Goal: Transaction & Acquisition: Purchase product/service

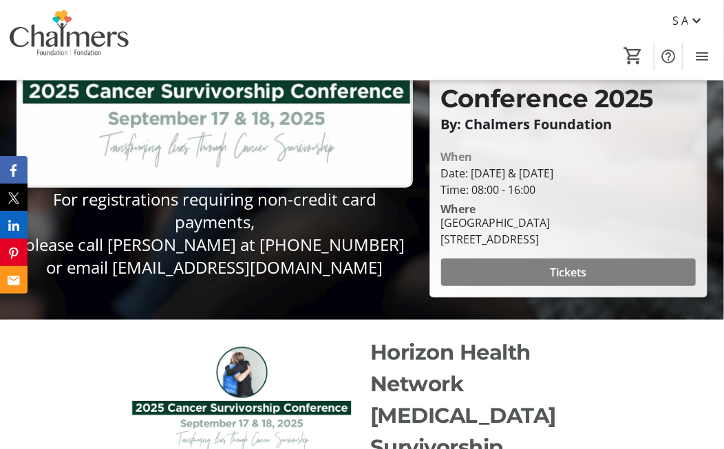
scroll to position [205, 0]
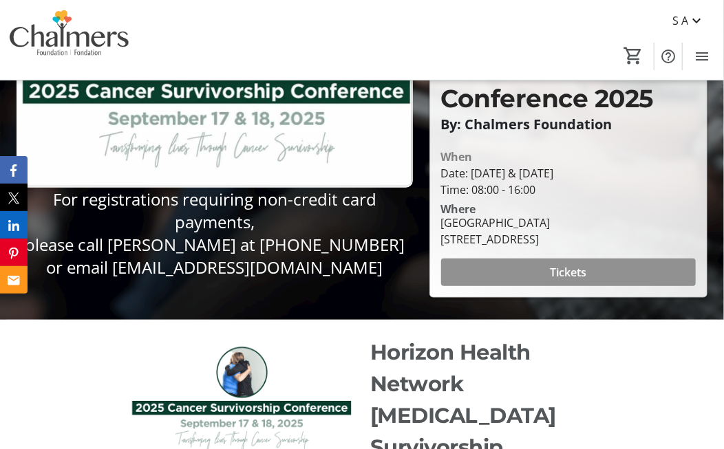
click at [561, 264] on span "Tickets" at bounding box center [568, 272] width 36 height 17
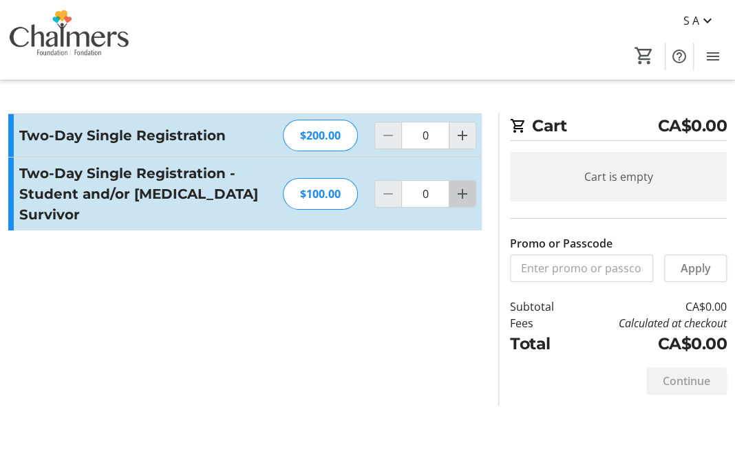
click at [463, 186] on mat-icon "Increment by one" at bounding box center [462, 194] width 17 height 17
type input "1"
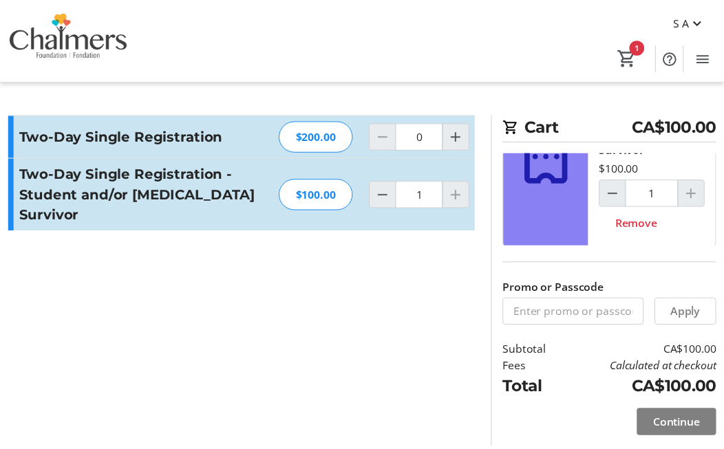
scroll to position [91, 0]
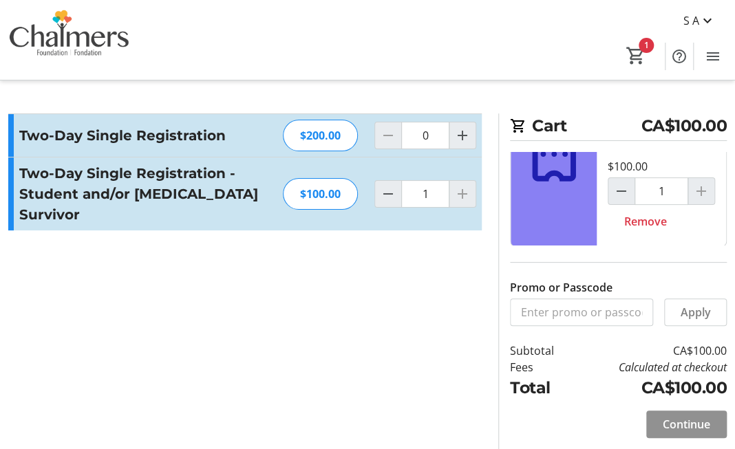
click at [691, 427] on span "Continue" at bounding box center [686, 424] width 47 height 17
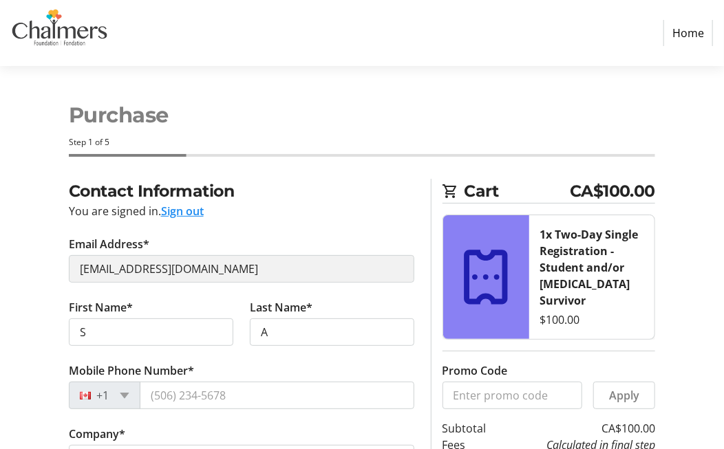
select select "CA"
click at [95, 332] on input "S" at bounding box center [151, 333] width 165 height 28
type input "[PERSON_NAME]"
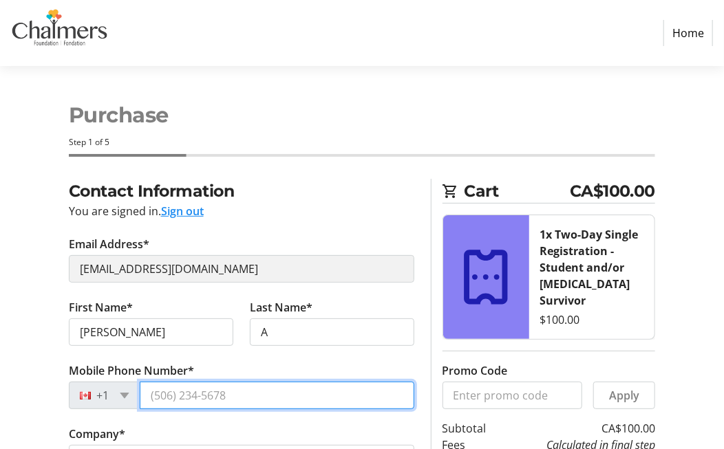
type input "50636348205062625387"
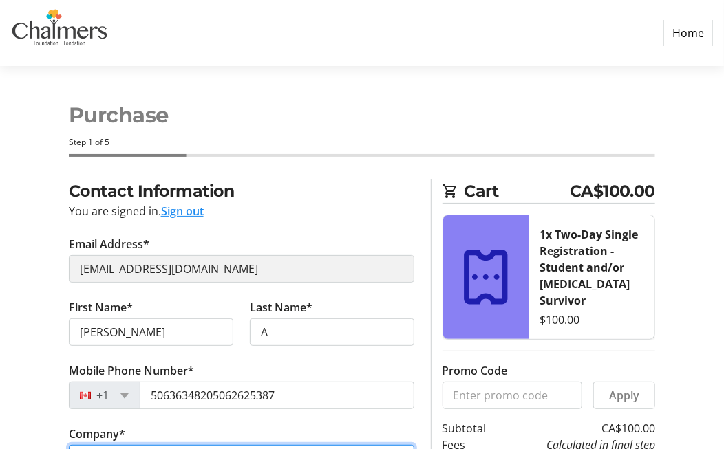
type input "Bilijk"
type input "[EMAIL_ADDRESS][DOMAIN_NAME]"
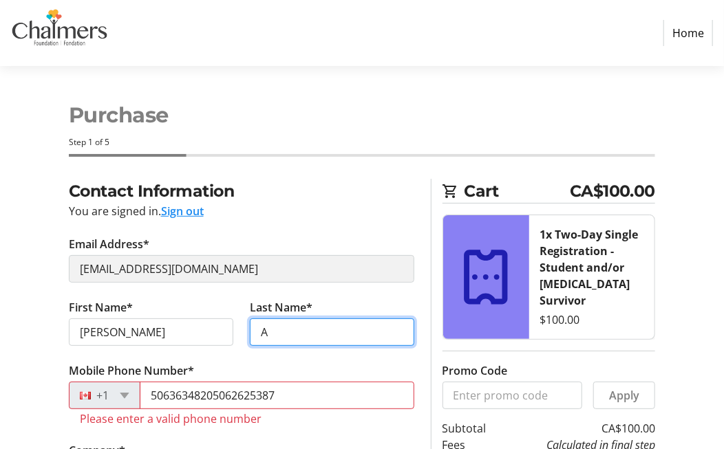
click at [284, 330] on input "A" at bounding box center [332, 333] width 165 height 28
type input "Atwin"
type input "Wik-Cihpolakon [GEOGRAPHIC_DATA]"
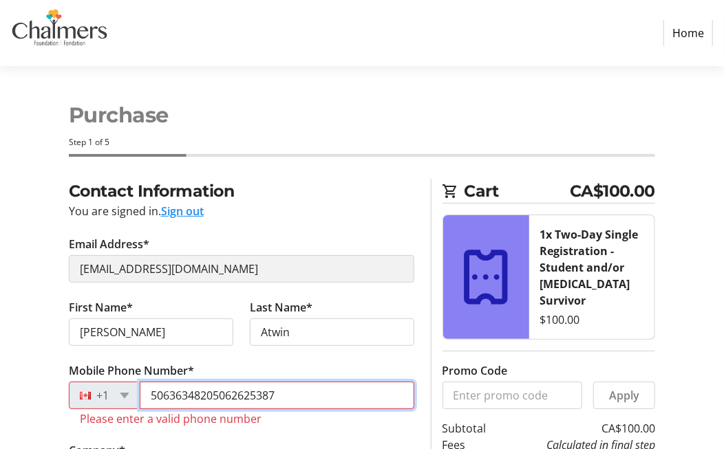
click at [282, 392] on input "50636348205062625387" at bounding box center [277, 396] width 275 height 28
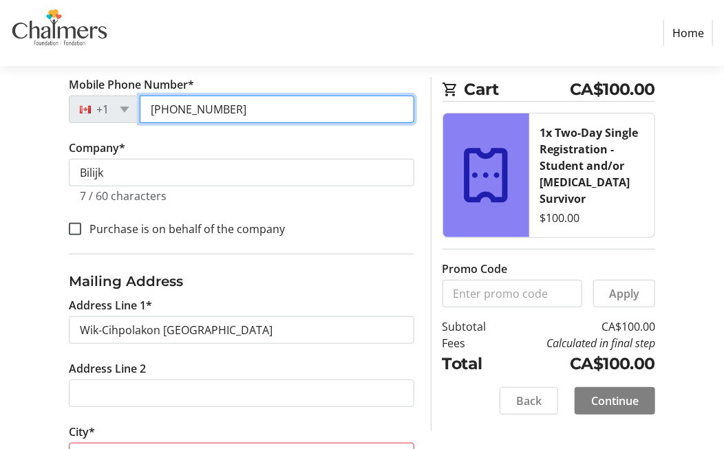
scroll to position [288, 0]
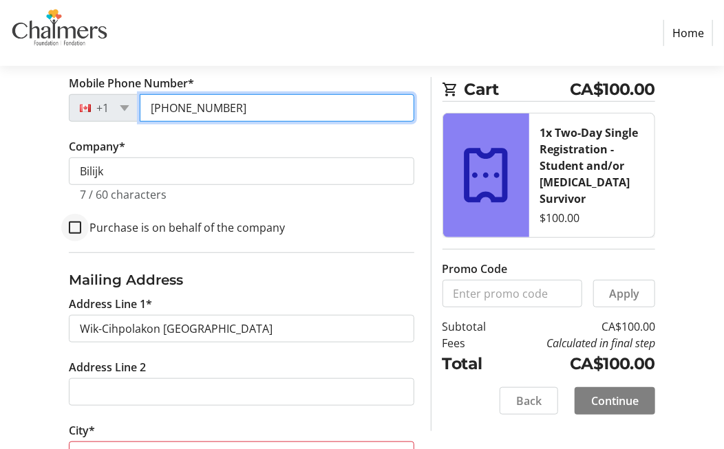
type input "[PHONE_NUMBER]"
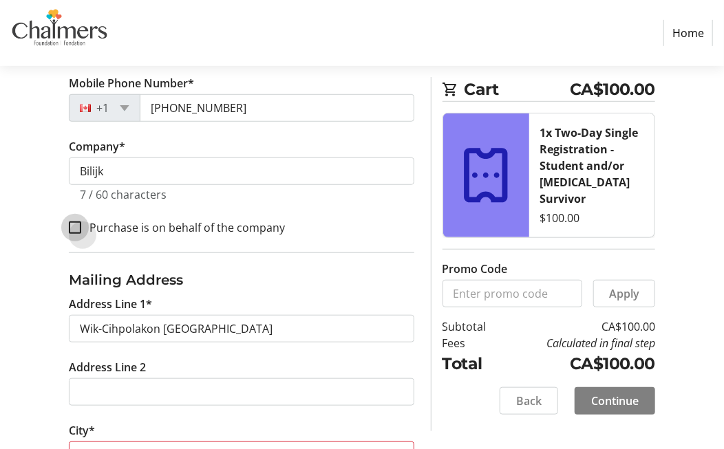
click at [75, 227] on input "Purchase is on behalf of the company" at bounding box center [75, 228] width 12 height 12
checkbox input "true"
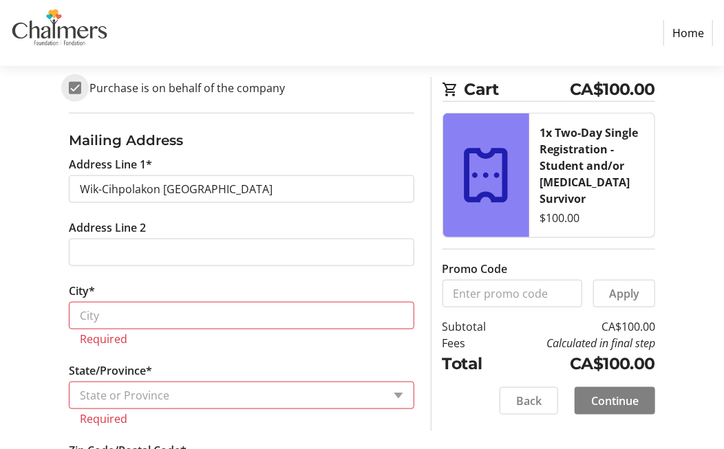
scroll to position [433, 0]
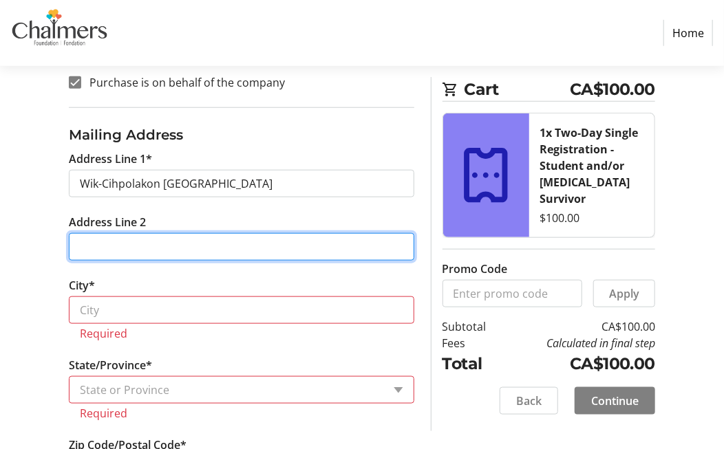
click at [126, 244] on input "Address Line 2" at bounding box center [242, 247] width 346 height 28
type input "[STREET_ADDRESS]"
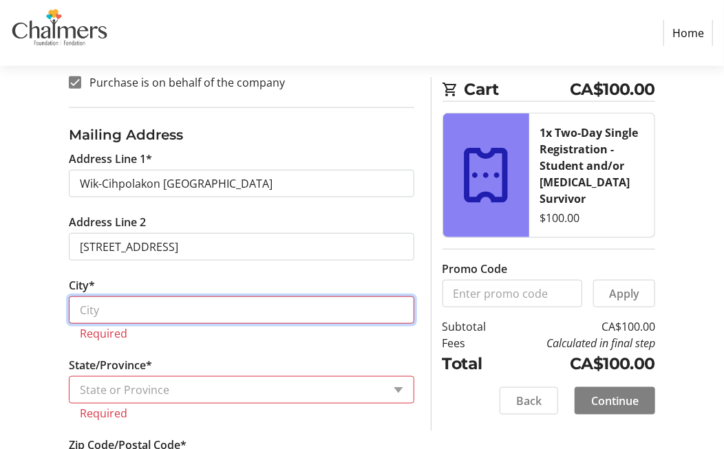
click at [115, 311] on input "City*" at bounding box center [242, 311] width 346 height 28
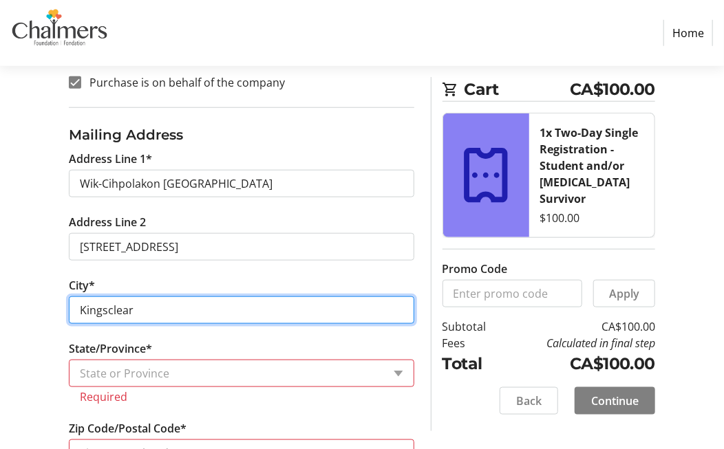
type input "Kingsclear"
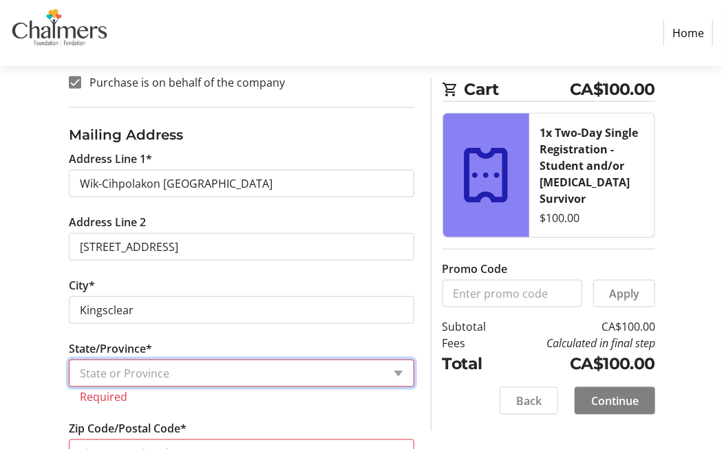
click at [206, 366] on select "State or Province State or Province [GEOGRAPHIC_DATA] [GEOGRAPHIC_DATA] [GEOGRA…" at bounding box center [242, 374] width 346 height 28
select select "NB"
click at [69, 360] on select "State or Province State or Province [GEOGRAPHIC_DATA] [GEOGRAPHIC_DATA] [GEOGRA…" at bounding box center [242, 374] width 346 height 28
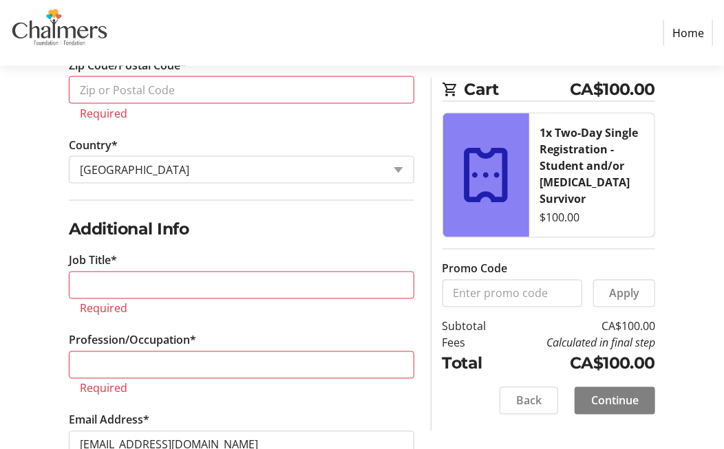
scroll to position [783, 0]
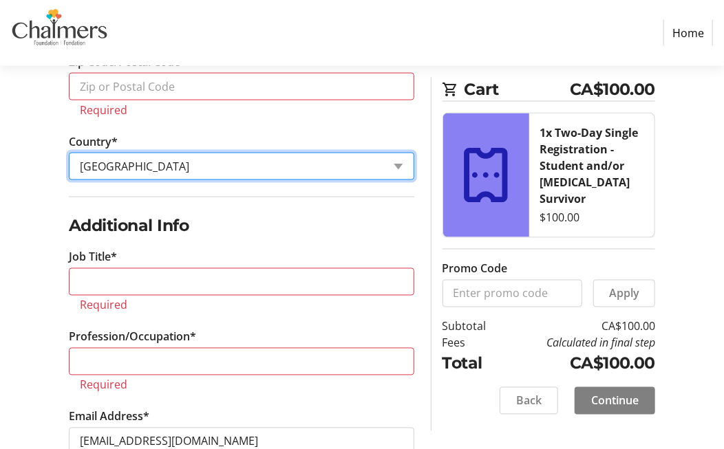
click at [158, 162] on select "Country Country [GEOGRAPHIC_DATA] [GEOGRAPHIC_DATA] [GEOGRAPHIC_DATA] [GEOGRAPH…" at bounding box center [242, 167] width 346 height 28
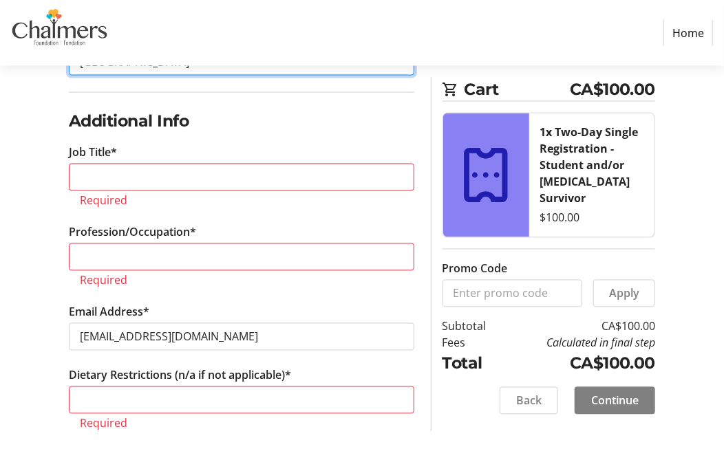
scroll to position [900, 0]
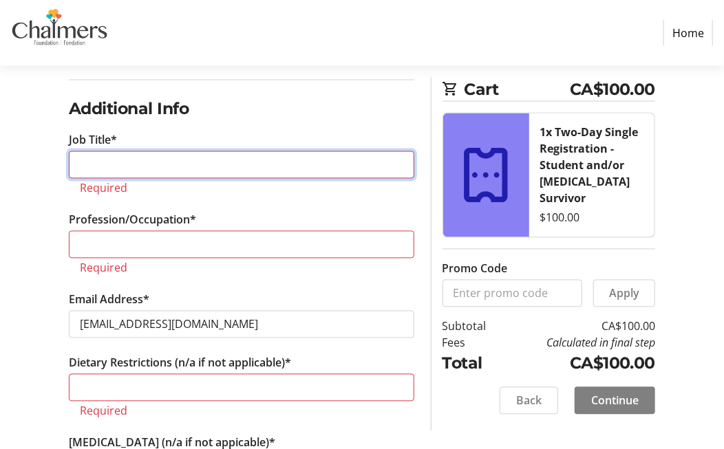
click at [158, 162] on input "Job Title*" at bounding box center [242, 165] width 346 height 28
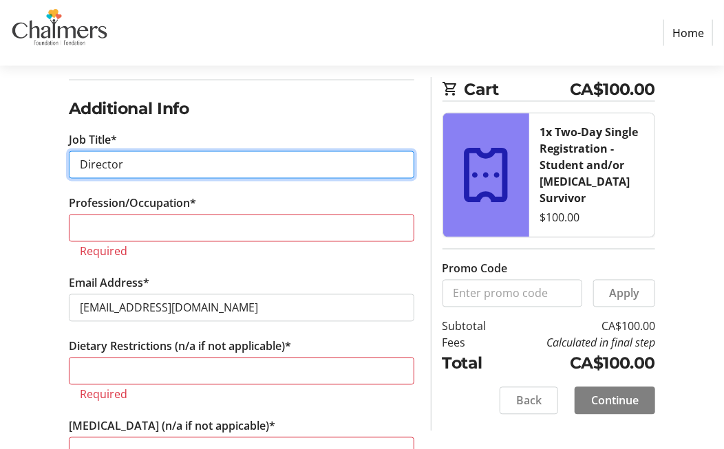
type input "Director"
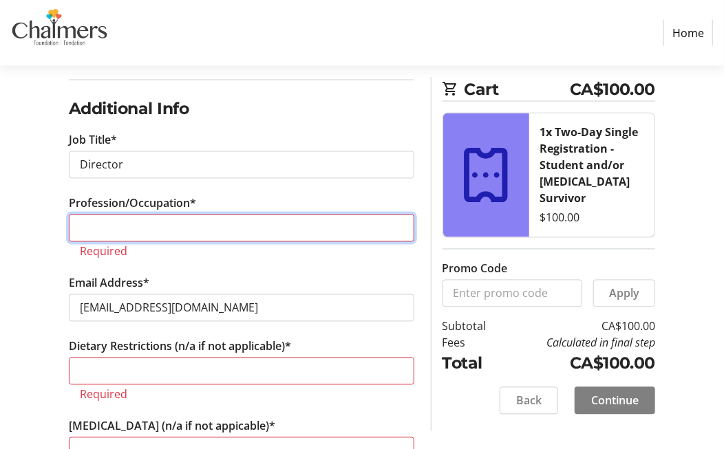
click at [102, 224] on input "Profession/Occupation*" at bounding box center [242, 229] width 346 height 28
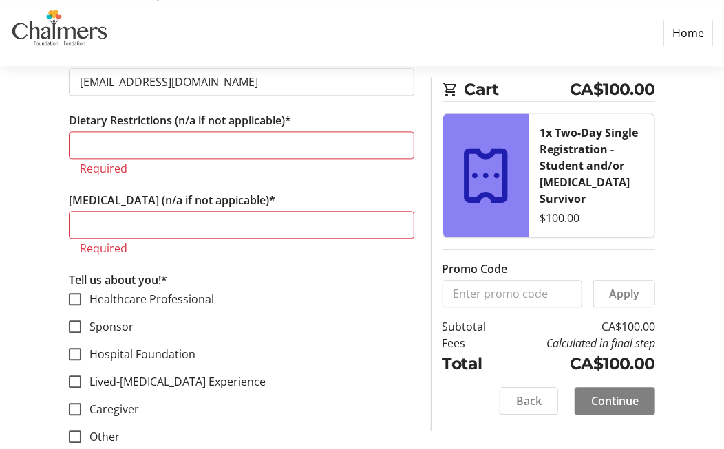
scroll to position [1134, 0]
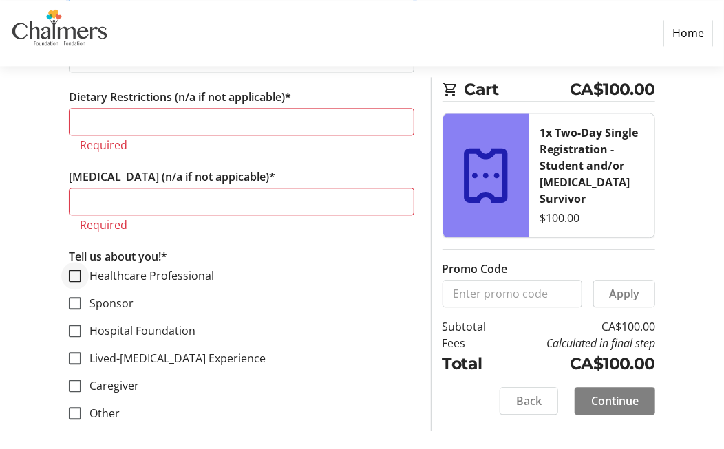
type input "LPN"
click at [80, 270] on input "Healthcare Professional" at bounding box center [75, 276] width 12 height 12
checkbox input "true"
click at [73, 352] on input "Lived-[MEDICAL_DATA] Experience" at bounding box center [75, 358] width 12 height 12
checkbox input "true"
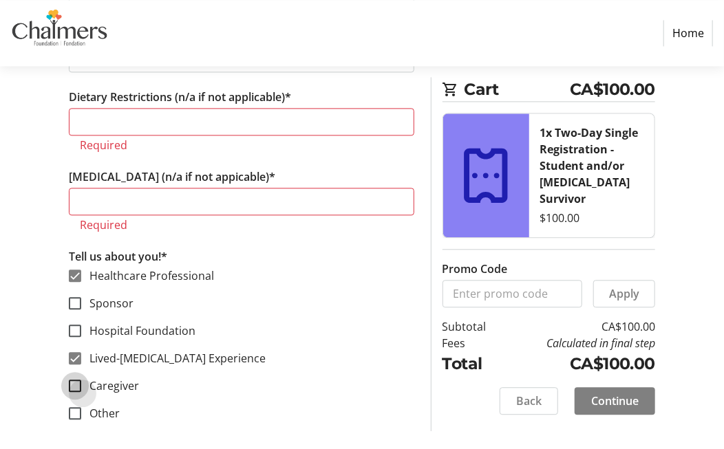
click at [76, 380] on input "Caregiver" at bounding box center [75, 386] width 12 height 12
checkbox input "true"
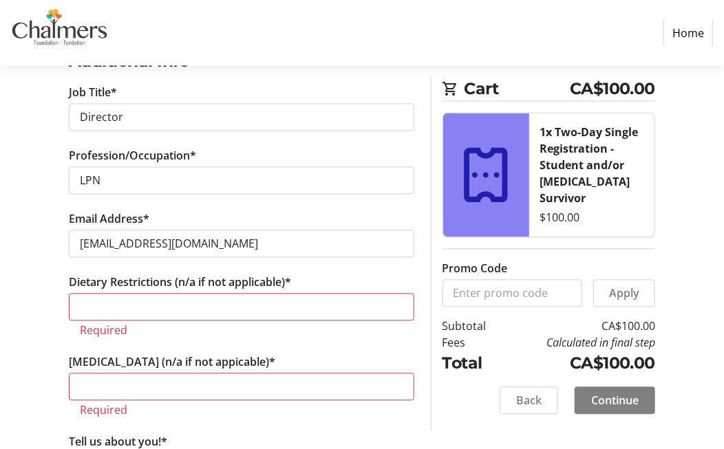
scroll to position [947, 0]
click at [613, 393] on span "Continue" at bounding box center [614, 401] width 47 height 17
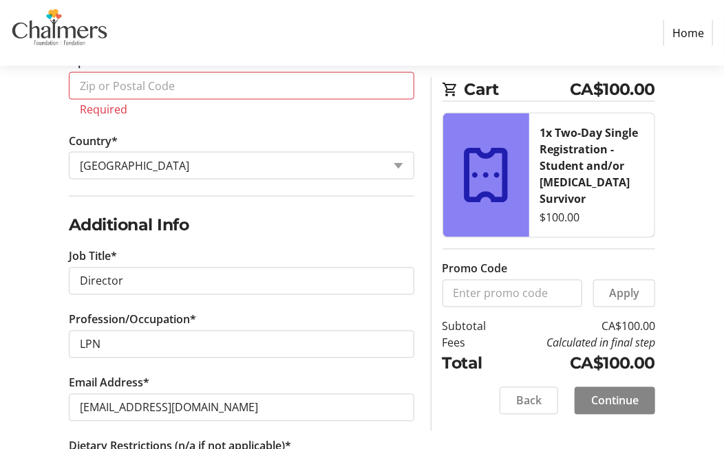
scroll to position [746, 0]
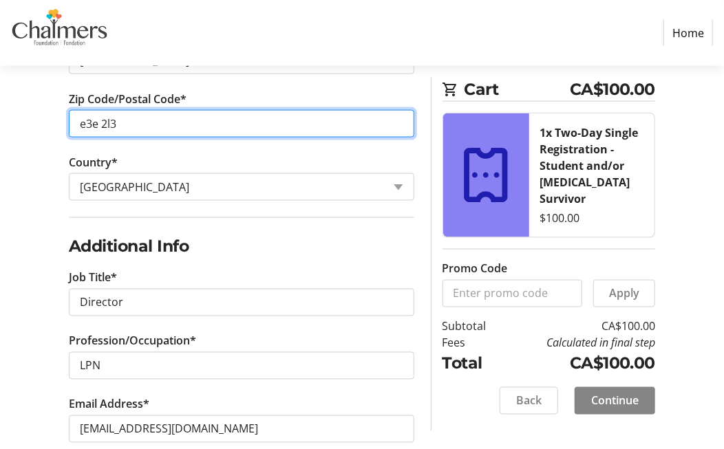
type input "e3e 2l3"
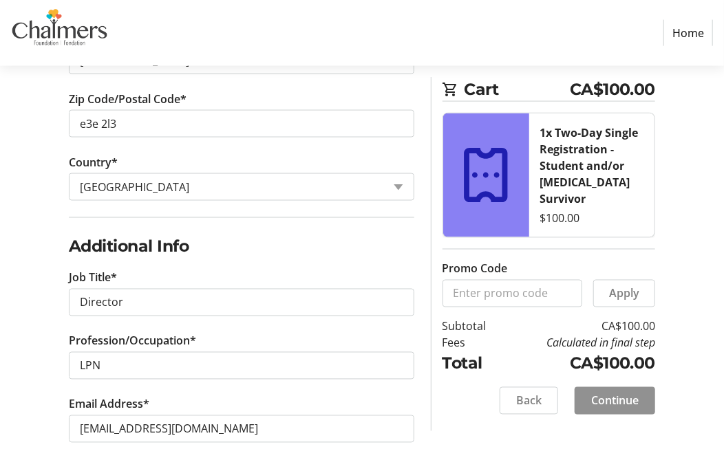
click at [622, 393] on span "Continue" at bounding box center [614, 401] width 47 height 17
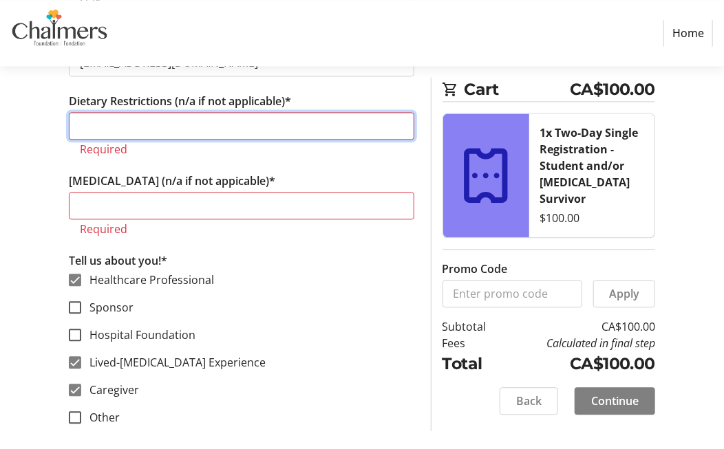
scroll to position [1101, 0]
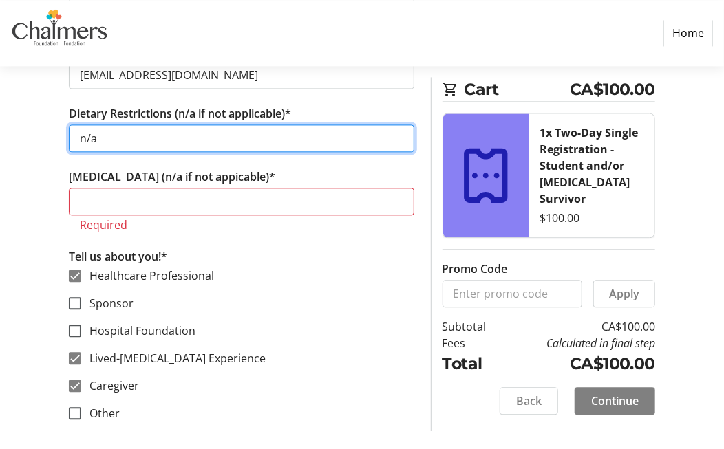
type input "n/a"
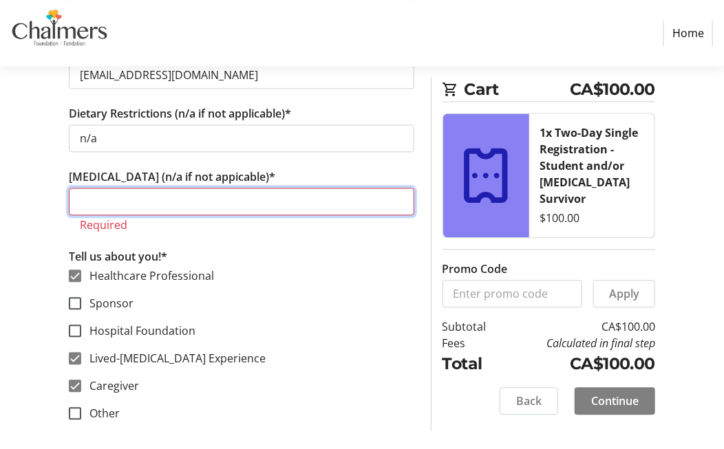
click at [118, 194] on input "[MEDICAL_DATA] (n/a if not appicable)*" at bounding box center [242, 202] width 346 height 28
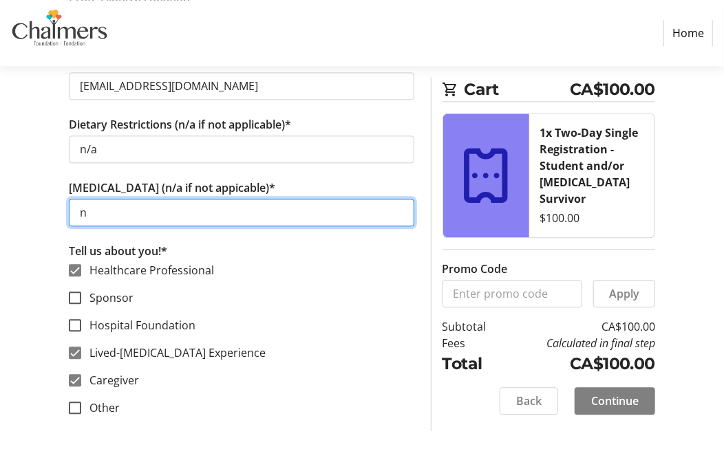
scroll to position [1084, 0]
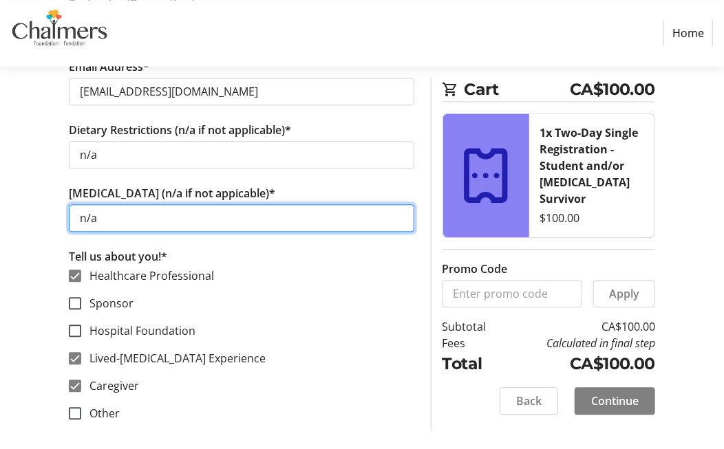
type input "n/a"
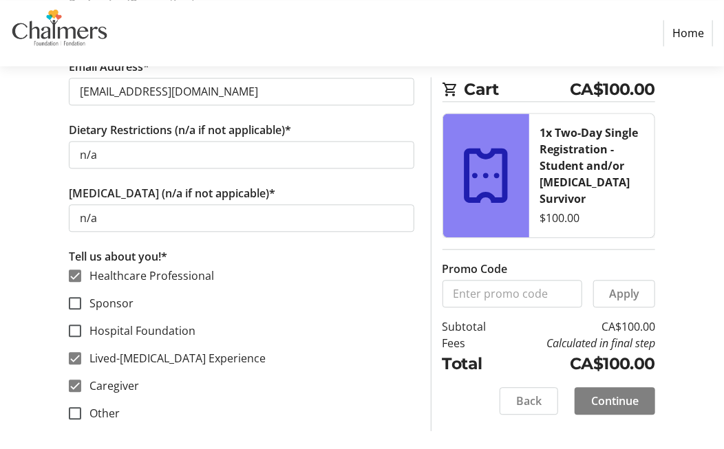
click at [616, 393] on span "Continue" at bounding box center [614, 401] width 47 height 17
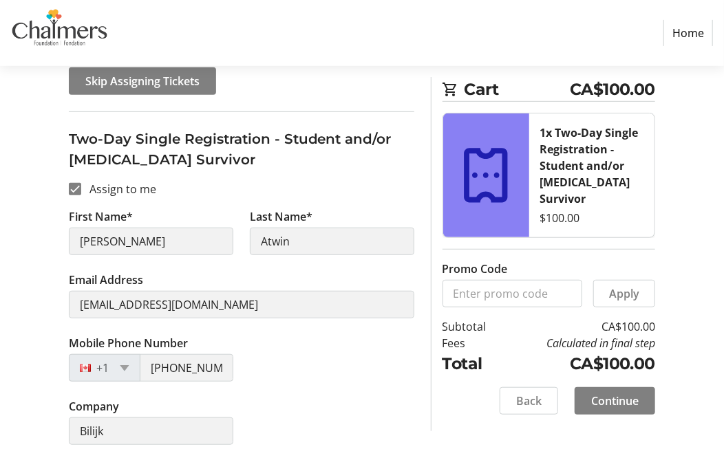
scroll to position [218, 0]
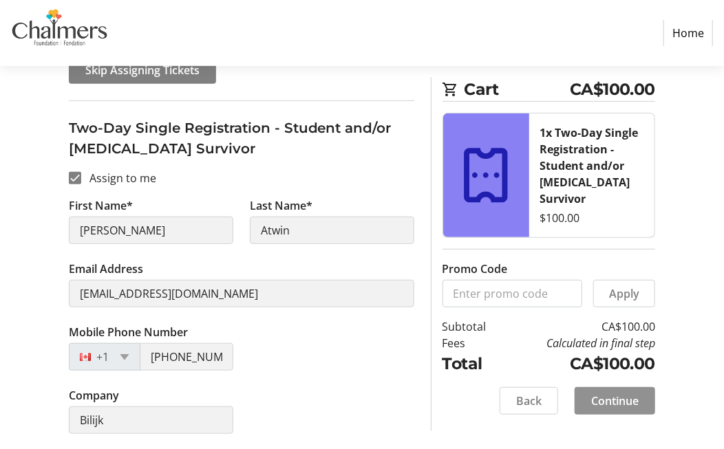
click at [620, 393] on span "Continue" at bounding box center [614, 401] width 47 height 17
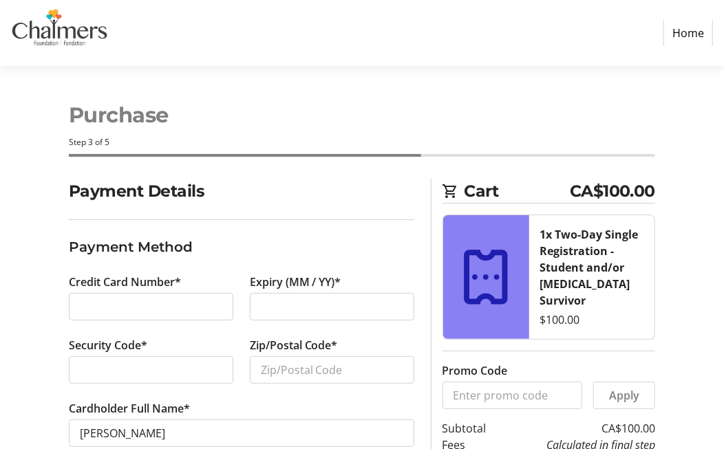
scroll to position [66, 0]
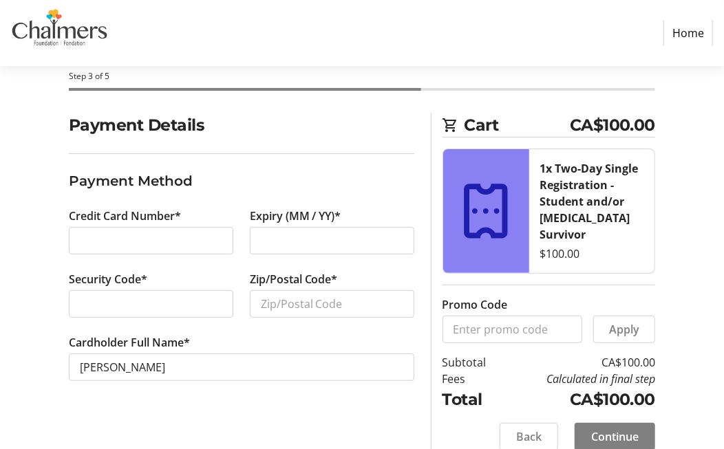
click at [80, 242] on iframe at bounding box center [151, 241] width 142 height 17
click at [259, 247] on div at bounding box center [332, 241] width 165 height 28
click at [335, 303] on input "Zip/Postal Code*" at bounding box center [332, 304] width 165 height 28
type input "e3e 2l3"
click at [616, 429] on span "Continue" at bounding box center [614, 437] width 47 height 17
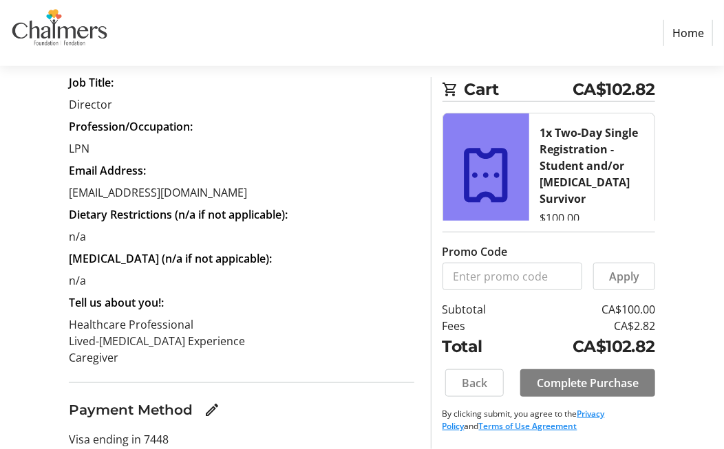
scroll to position [361, 0]
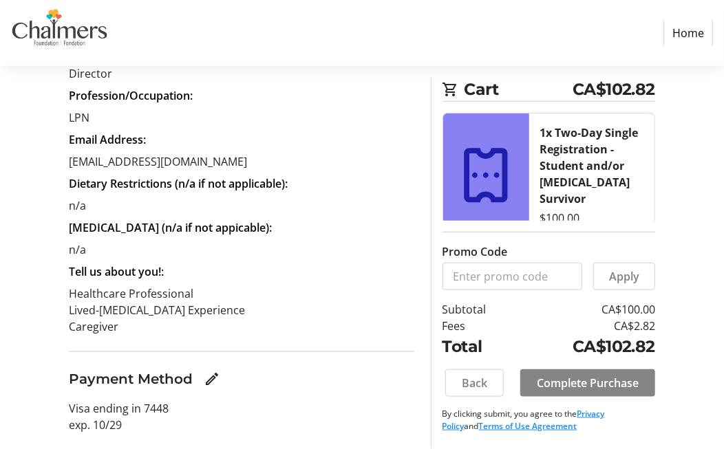
click at [585, 383] on span "Complete Purchase" at bounding box center [588, 383] width 102 height 17
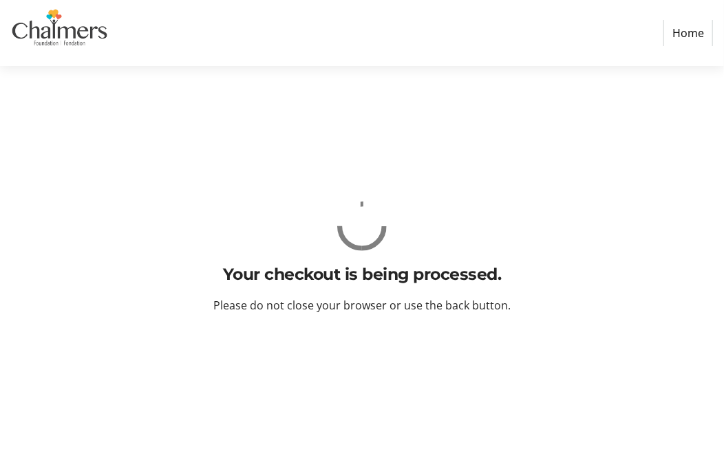
scroll to position [0, 0]
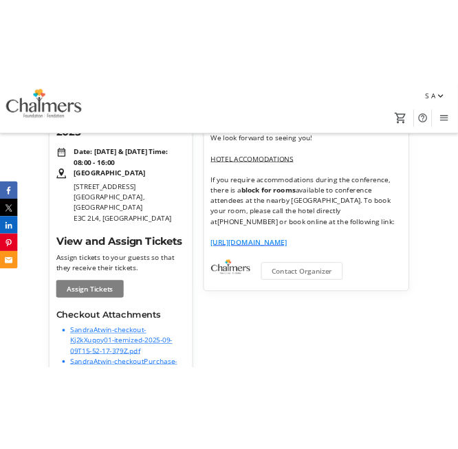
scroll to position [405, 0]
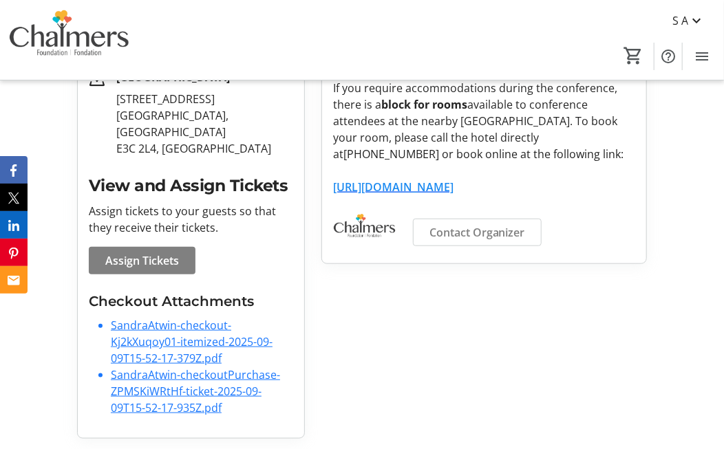
click at [149, 341] on link "SandraAtwin-checkout-Kj2kXuqoy01-itemized-2025-09-09T15-52-17-379Z.pdf" at bounding box center [192, 342] width 162 height 48
